Goal: Information Seeking & Learning: Learn about a topic

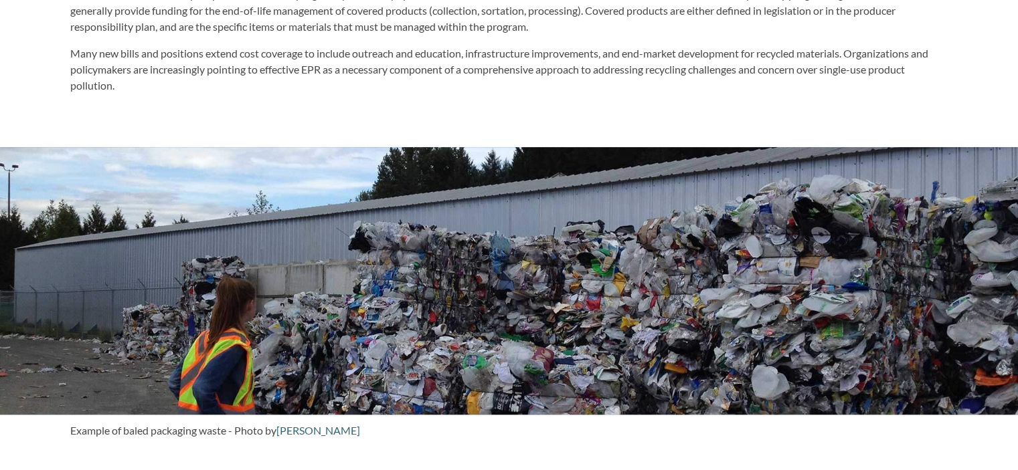
scroll to position [927, 0]
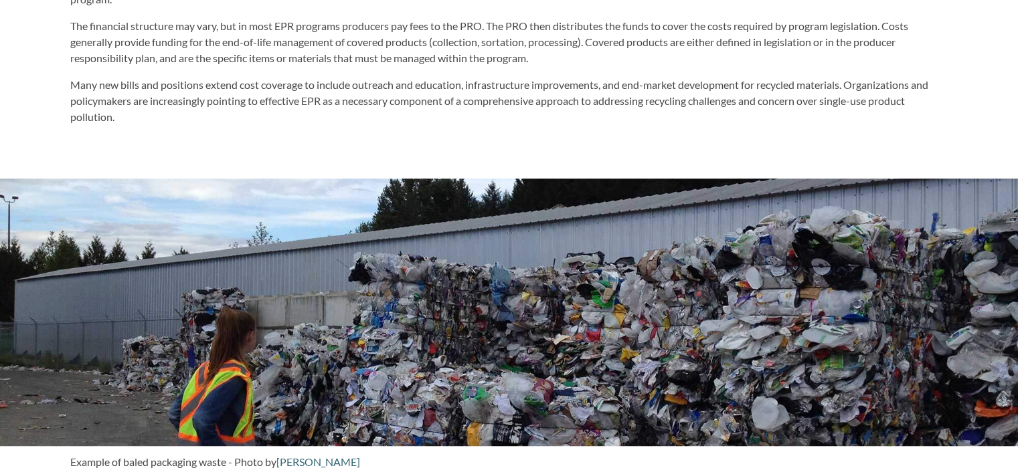
click at [358, 283] on div at bounding box center [509, 313] width 1018 height 268
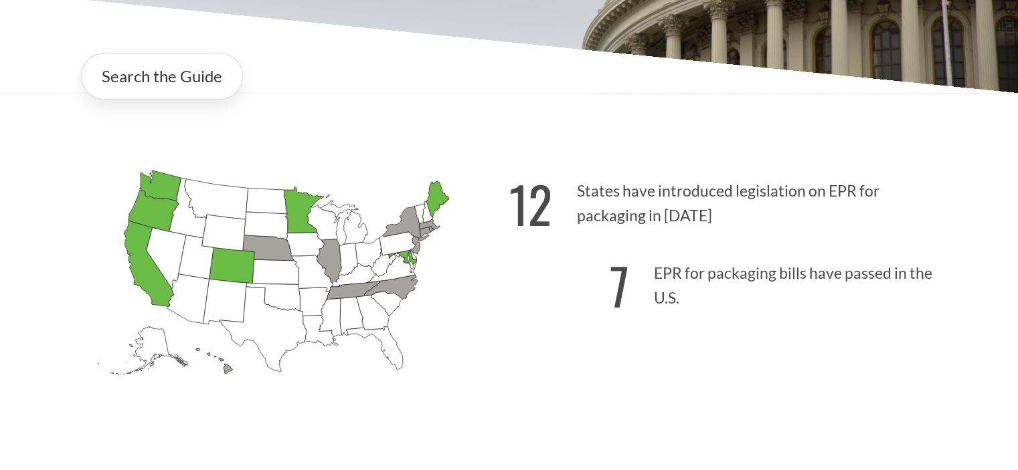
scroll to position [293, 0]
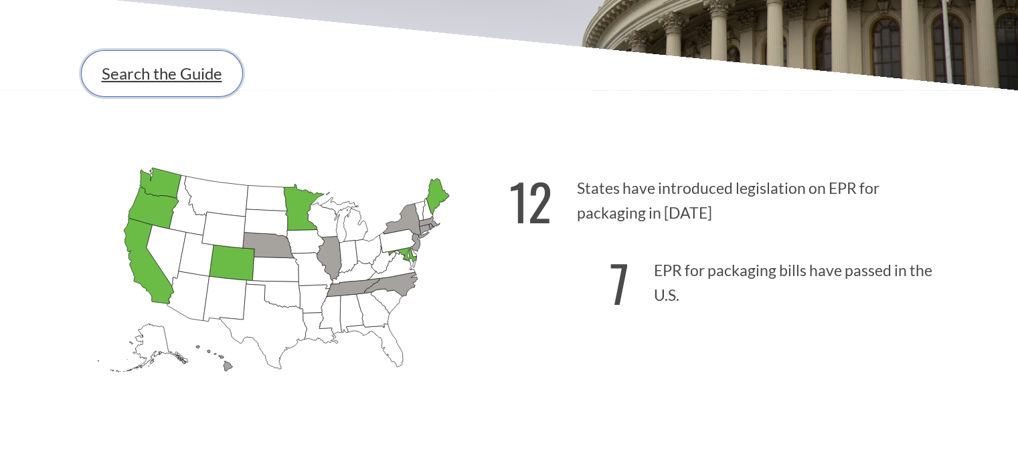
click at [147, 79] on link "Search the Guide" at bounding box center [162, 73] width 162 height 47
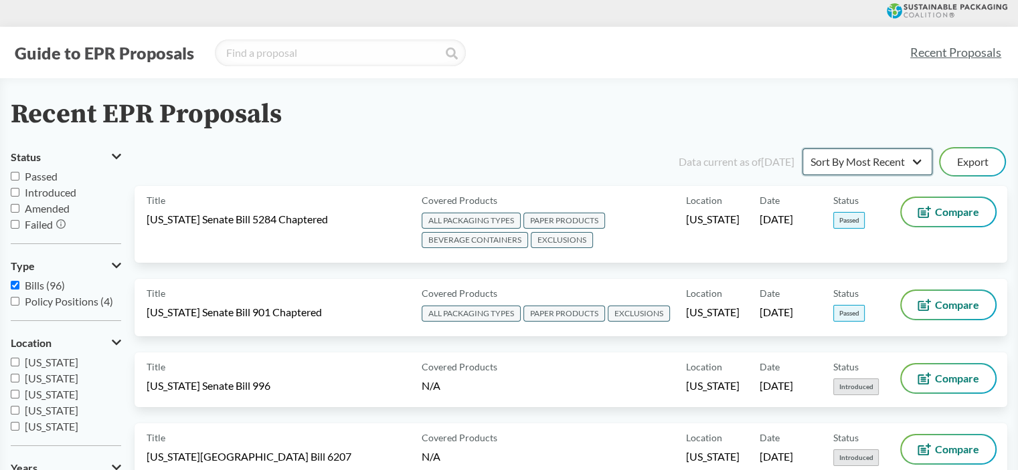
click at [917, 163] on select "Sort By Most Recent Sort By Status" at bounding box center [867, 162] width 130 height 27
select select "Sort By Status"
click at [802, 149] on select "Sort By Most Recent Sort By Status" at bounding box center [867, 162] width 130 height 27
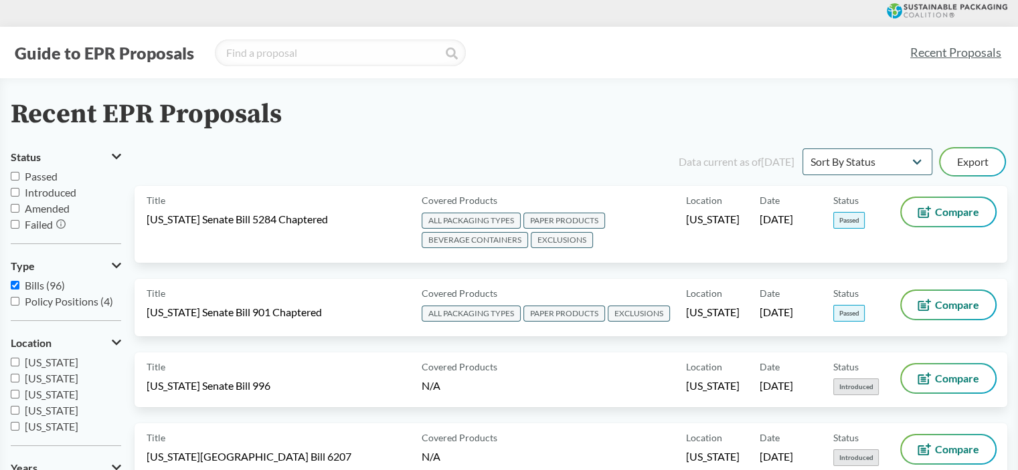
click at [982, 115] on div "Recent EPR Proposals" at bounding box center [509, 115] width 996 height 30
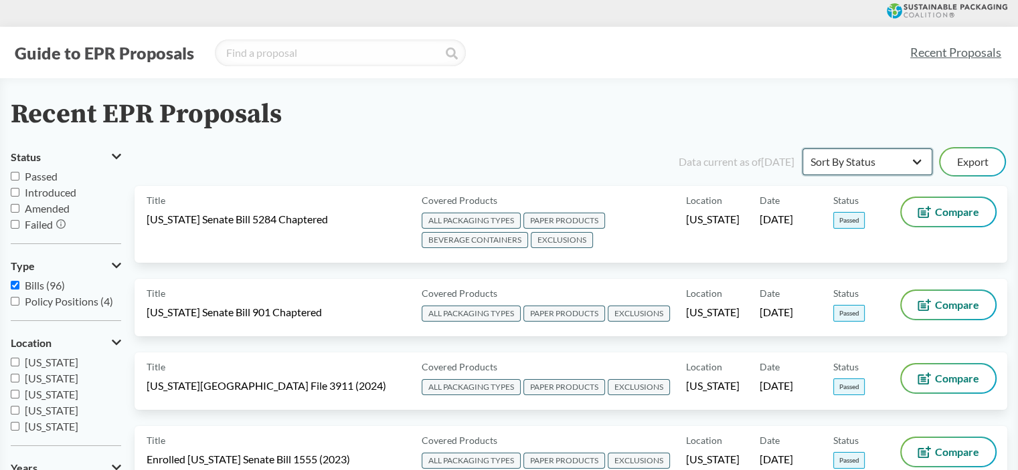
click at [882, 157] on select "Sort By Most Recent Sort By Status" at bounding box center [867, 162] width 130 height 27
click at [899, 100] on div "Recent EPR Proposals" at bounding box center [509, 115] width 996 height 30
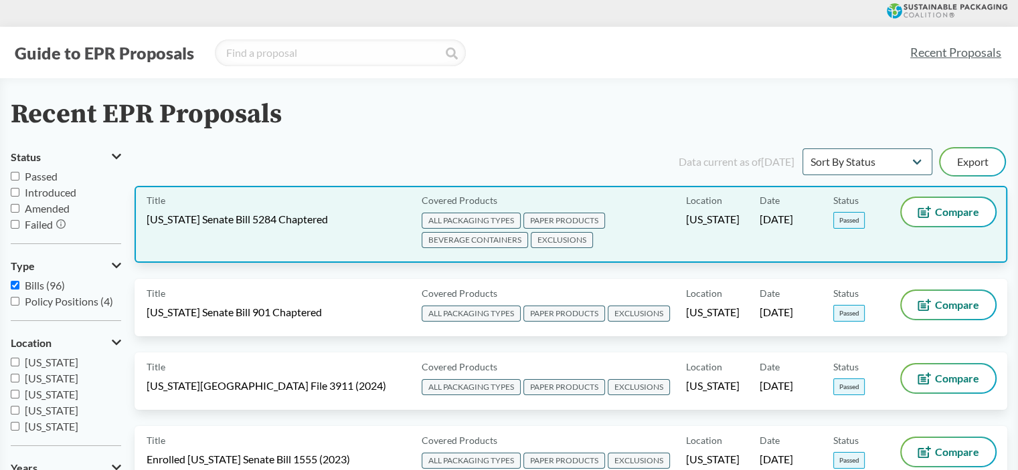
click at [713, 222] on span "[US_STATE]" at bounding box center [713, 219] width 54 height 15
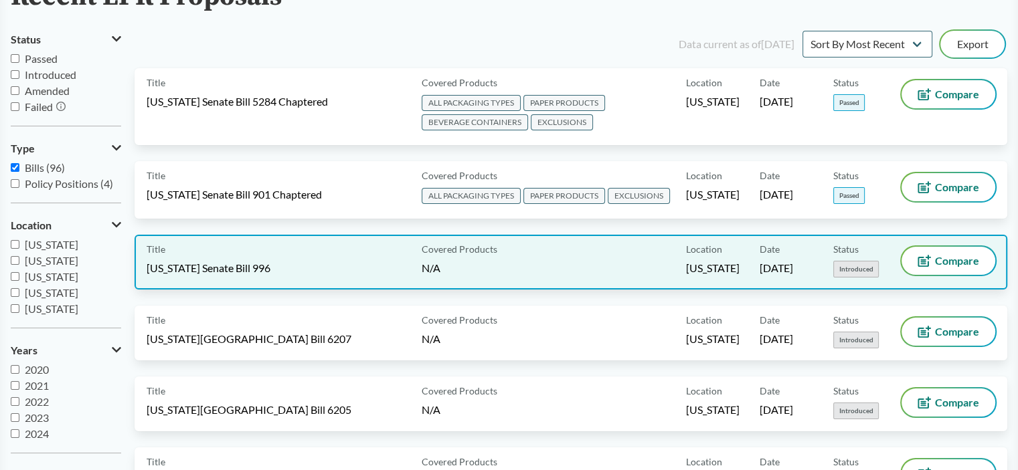
scroll to position [44, 0]
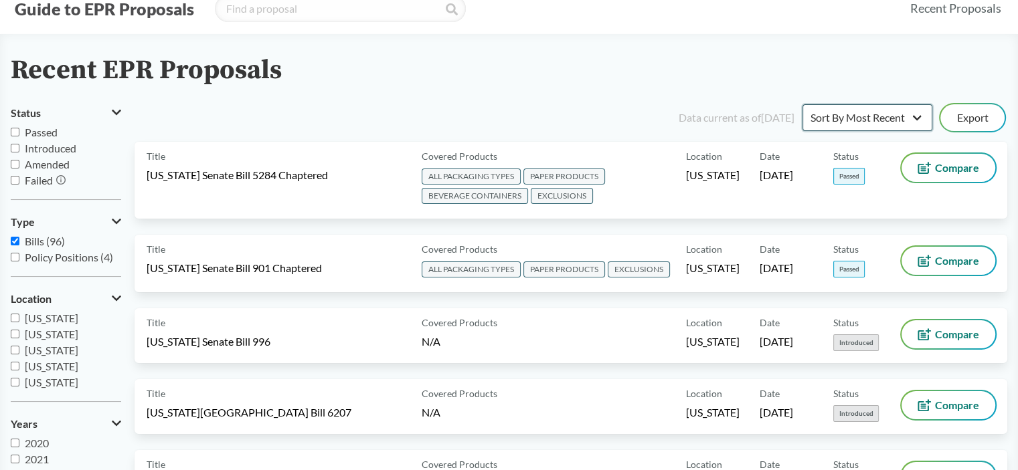
click at [861, 113] on select "Sort By Most Recent Sort By Status" at bounding box center [867, 117] width 130 height 27
select select "Sort By Status"
click at [802, 104] on select "Sort By Most Recent Sort By Status" at bounding box center [867, 117] width 130 height 27
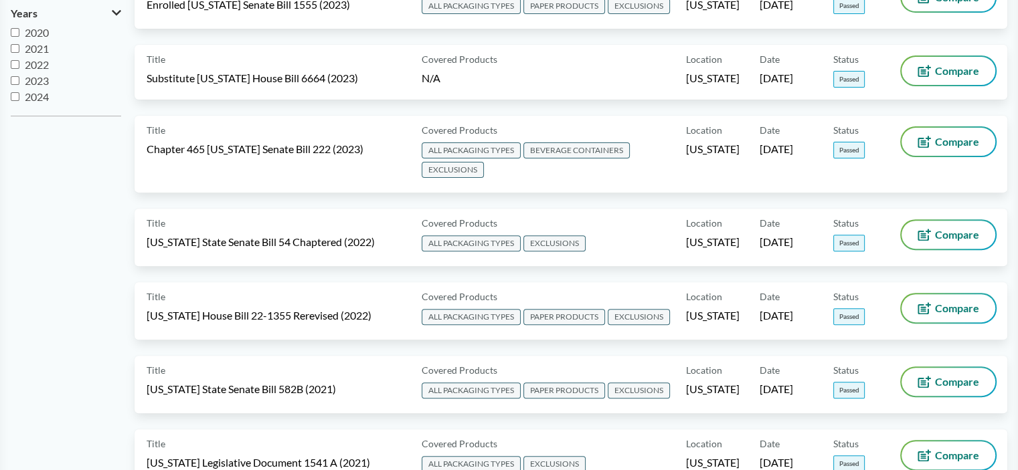
scroll to position [0, 0]
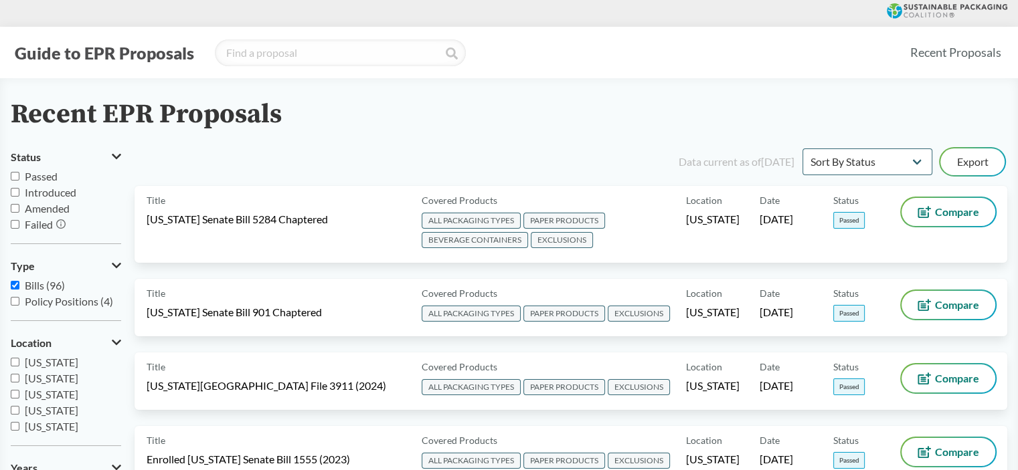
click at [12, 179] on input "Passed" at bounding box center [15, 176] width 9 height 9
checkbox input "true"
click at [787, 56] on div "Guide to EPR Proposals" at bounding box center [455, 52] width 888 height 27
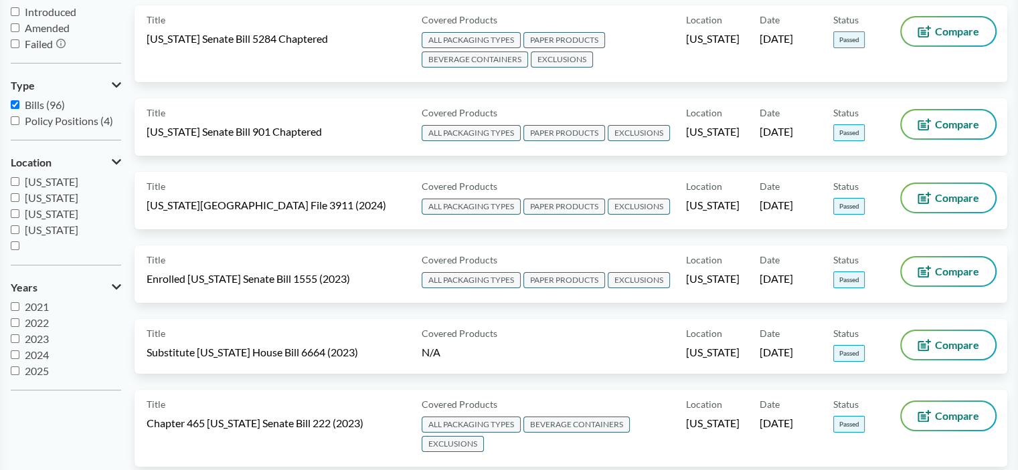
scroll to position [179, 0]
